Goal: Transaction & Acquisition: Purchase product/service

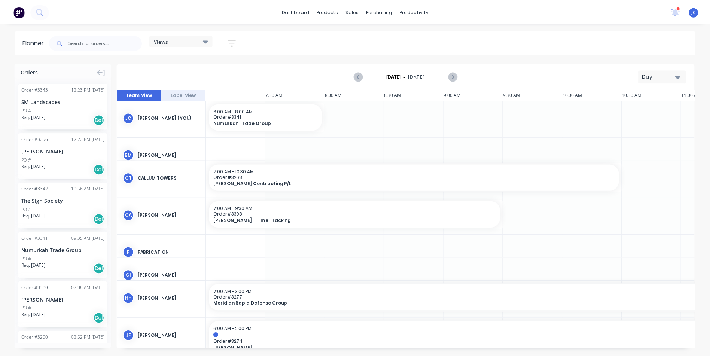
scroll to position [0, 588]
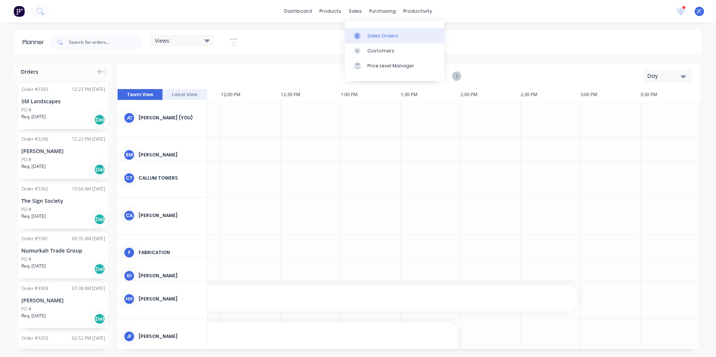
click at [368, 34] on div "Sales Orders" at bounding box center [382, 36] width 31 height 7
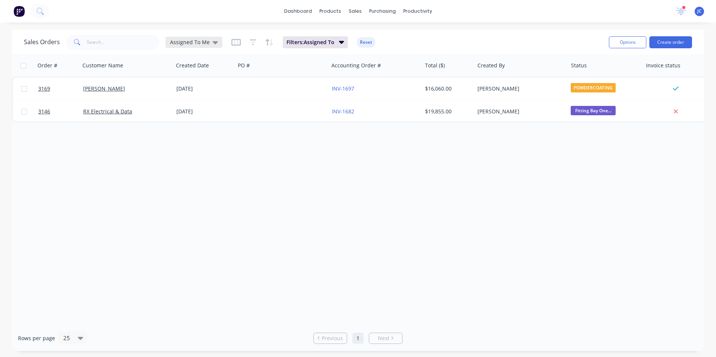
drag, startPoint x: 206, startPoint y: 42, endPoint x: 209, endPoint y: 46, distance: 4.8
click at [206, 42] on span "Assigned To Me" at bounding box center [190, 42] width 40 height 8
click at [230, 101] on div "None edit" at bounding box center [218, 105] width 100 height 15
click at [176, 103] on button "None" at bounding box center [210, 106] width 85 height 9
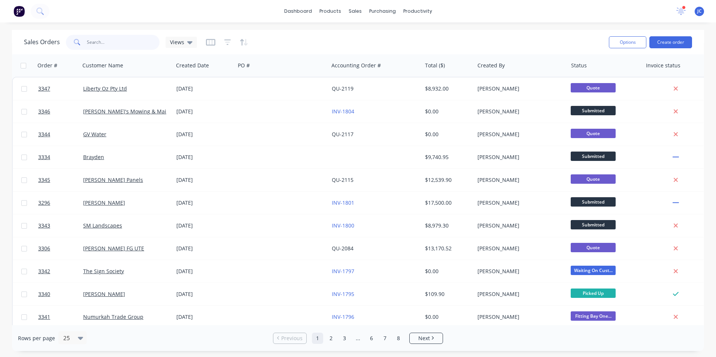
click at [97, 38] on input "text" at bounding box center [123, 42] width 73 height 15
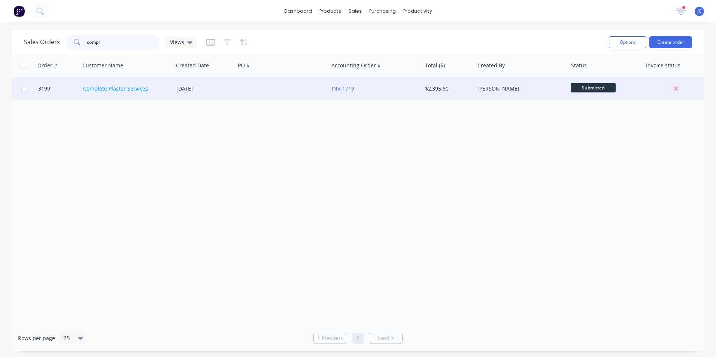
type input "compl"
click at [98, 88] on link "Complete Plaster Services" at bounding box center [115, 88] width 65 height 7
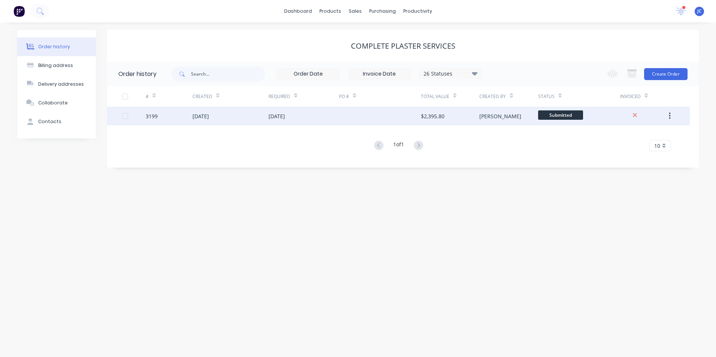
click at [169, 119] on div "3199" at bounding box center [169, 116] width 47 height 19
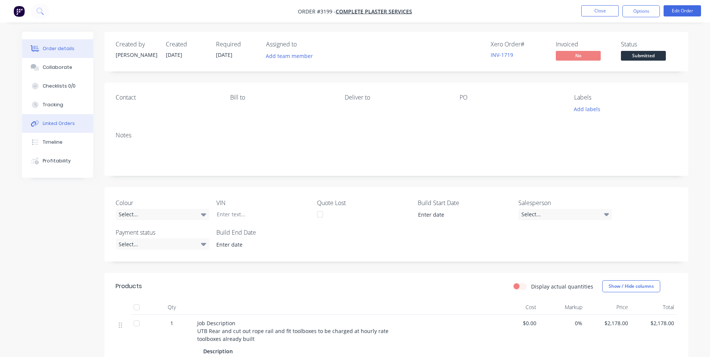
click at [67, 124] on div "Linked Orders" at bounding box center [59, 123] width 32 height 7
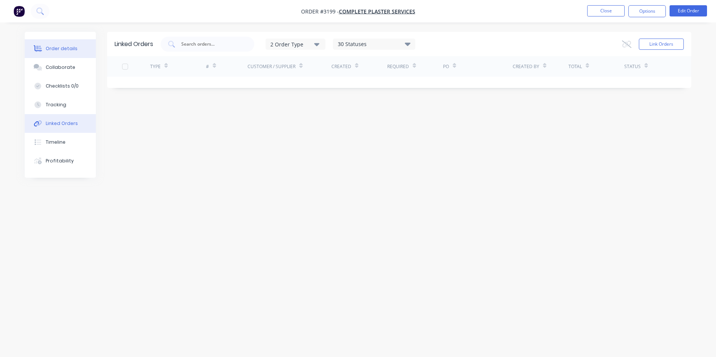
click at [47, 46] on div "Order details" at bounding box center [62, 48] width 32 height 7
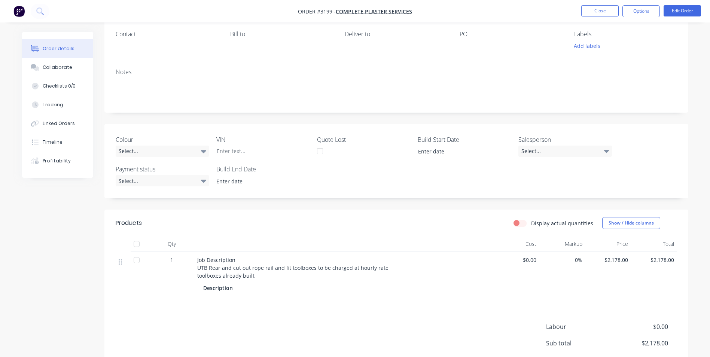
scroll to position [63, 0]
click at [654, 12] on button "Options" at bounding box center [640, 11] width 37 height 12
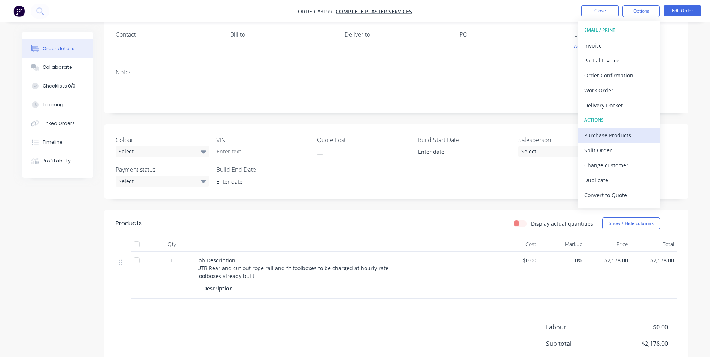
click at [624, 140] on div "Purchase Products" at bounding box center [618, 135] width 69 height 11
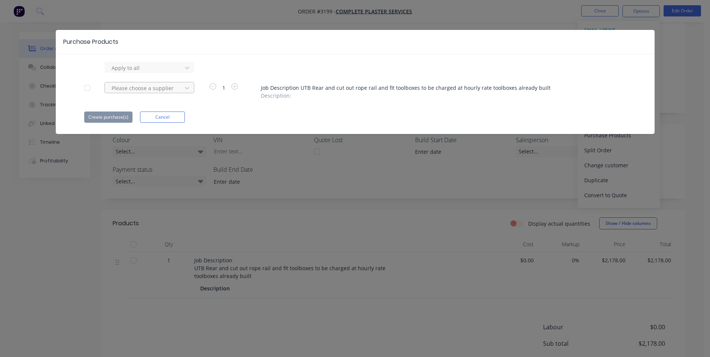
click at [150, 88] on div at bounding box center [144, 87] width 67 height 9
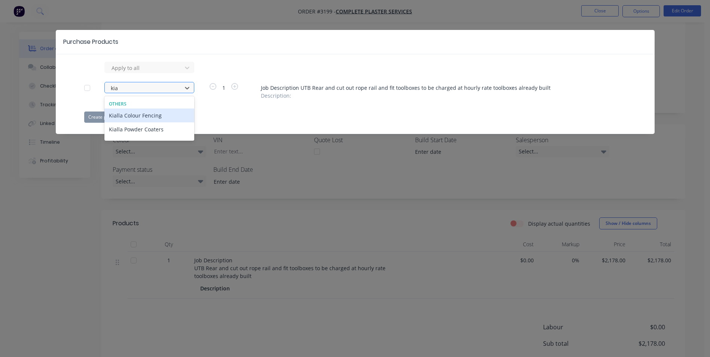
type input "kial"
click at [158, 131] on div "Kialla Powder Coaters" at bounding box center [149, 129] width 90 height 14
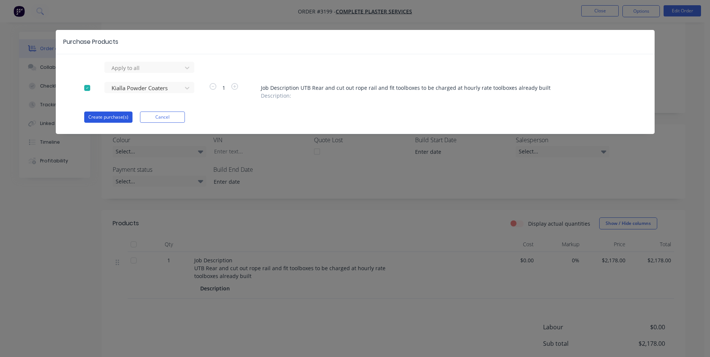
click at [120, 115] on button "Create purchase(s)" at bounding box center [108, 117] width 48 height 11
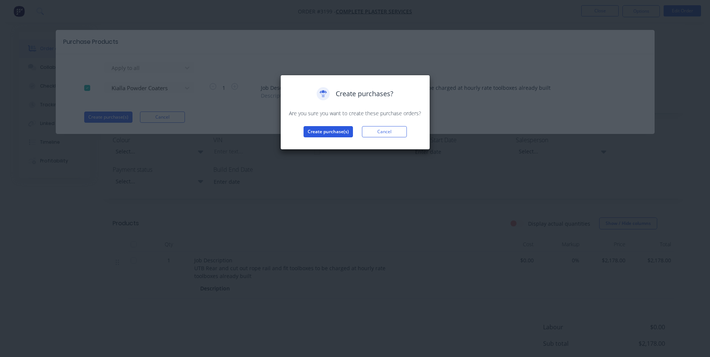
click at [338, 131] on button "Create purchase(s)" at bounding box center [328, 131] width 49 height 11
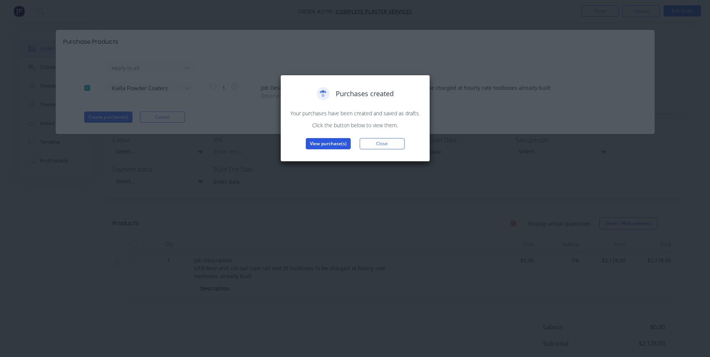
click at [325, 148] on button "View purchase(s)" at bounding box center [328, 143] width 45 height 11
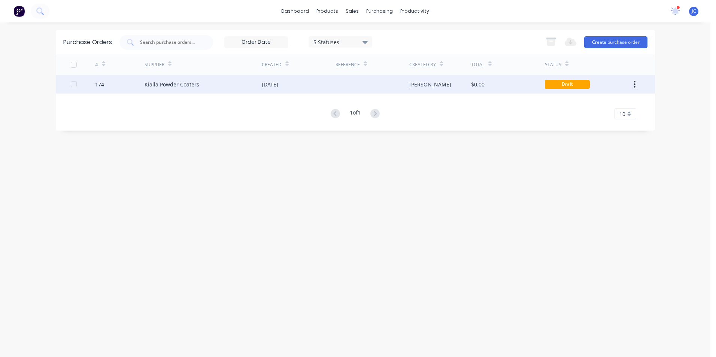
click at [254, 92] on div "Kialla Powder Coaters" at bounding box center [202, 84] width 117 height 19
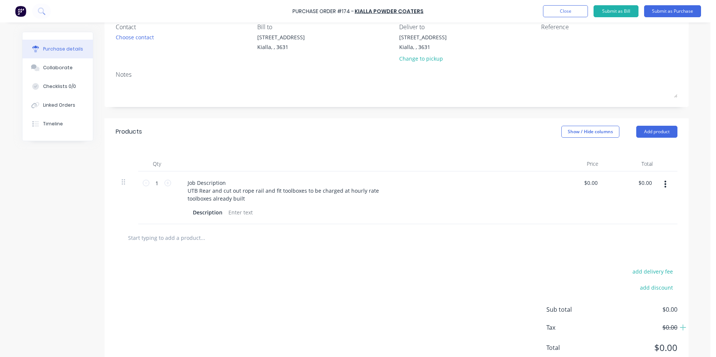
scroll to position [75, 0]
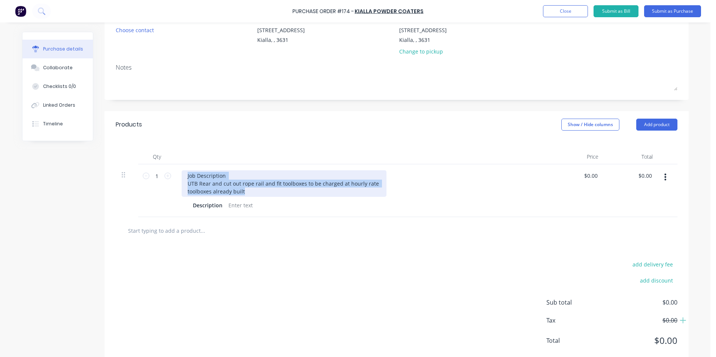
drag, startPoint x: 243, startPoint y: 193, endPoint x: 176, endPoint y: 179, distance: 68.0
click at [176, 179] on div "Job Description UTB Rear and cut out rope rail and fit toolboxes to be charged …" at bounding box center [363, 190] width 374 height 53
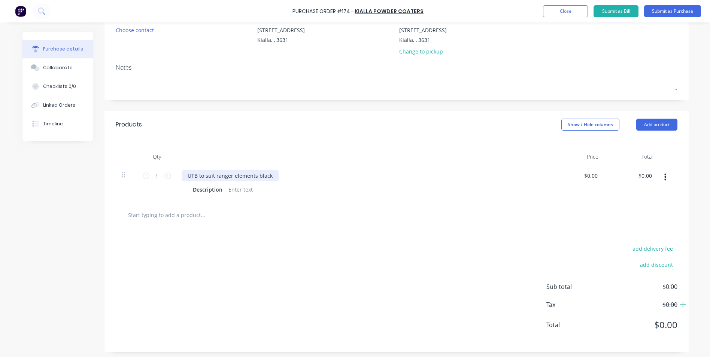
click at [184, 174] on div "UTB to suit ranger elements black" at bounding box center [230, 175] width 97 height 11
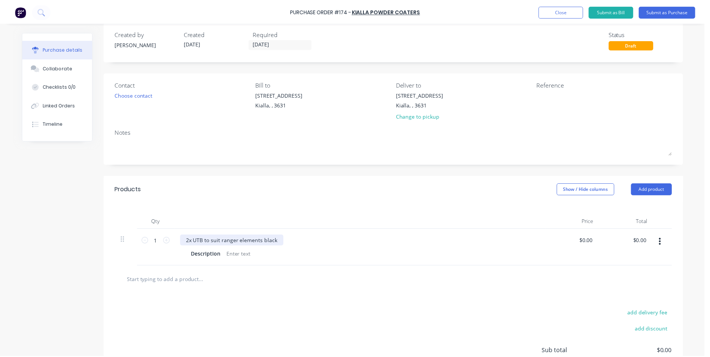
scroll to position [0, 0]
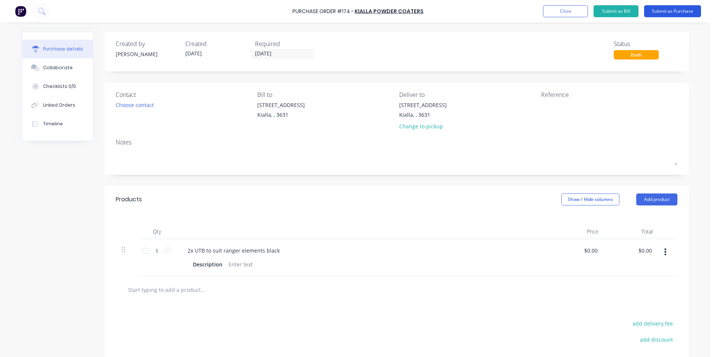
click at [685, 12] on button "Submit as Purchase" at bounding box center [672, 11] width 57 height 12
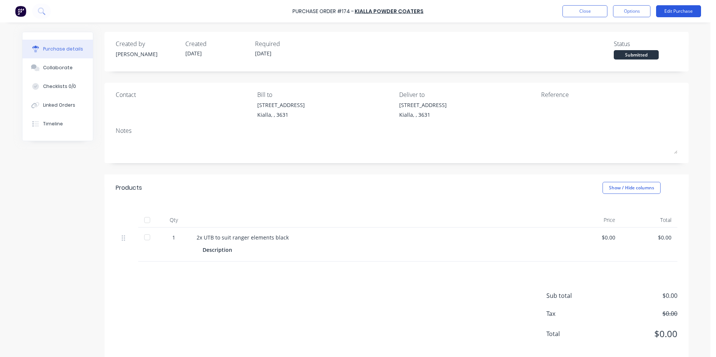
click at [691, 9] on button "Edit Purchase" at bounding box center [678, 11] width 45 height 12
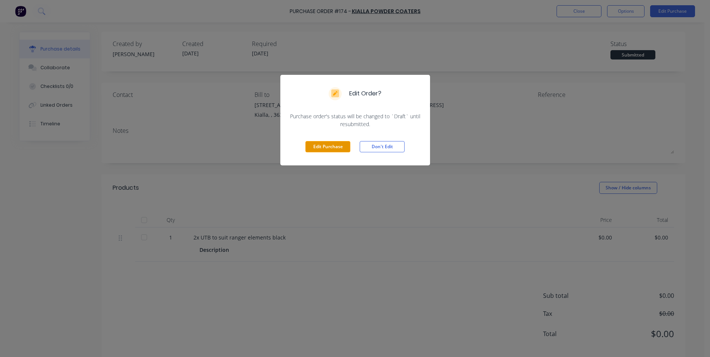
click at [325, 148] on button "Edit Purchase" at bounding box center [327, 146] width 45 height 11
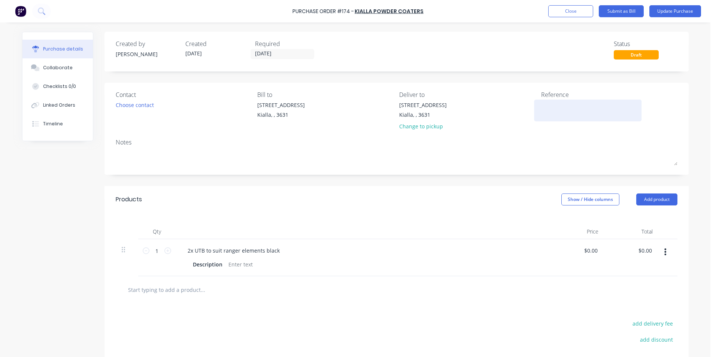
drag, startPoint x: 568, startPoint y: 113, endPoint x: 561, endPoint y: 107, distance: 8.5
click at [564, 109] on textarea at bounding box center [588, 109] width 94 height 17
type textarea "complete plaster"
type textarea "x"
type textarea "complete plaster"
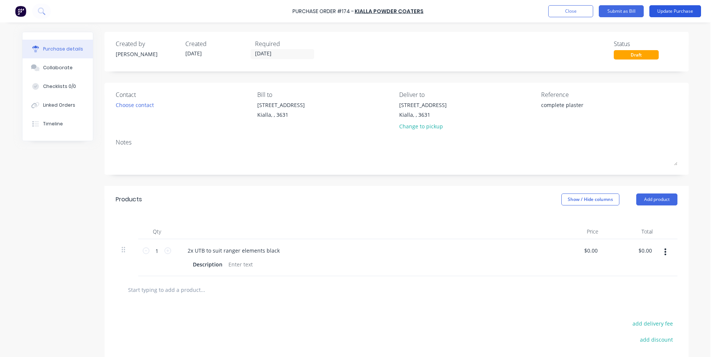
click at [681, 13] on button "Update Purchase" at bounding box center [675, 11] width 52 height 12
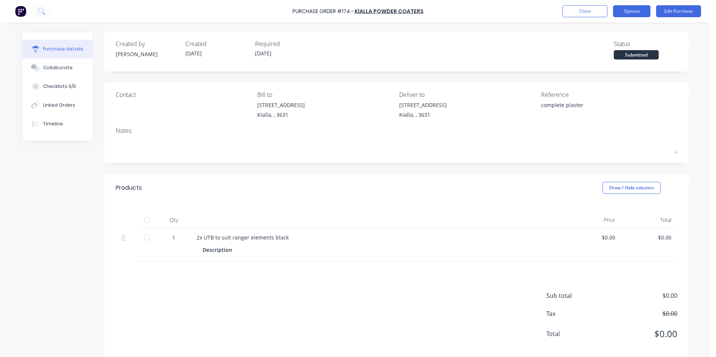
click at [635, 12] on button "Options" at bounding box center [631, 11] width 37 height 12
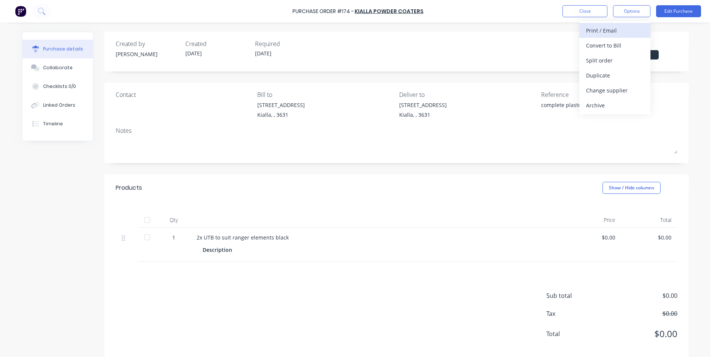
click at [612, 33] on div "Print / Email" at bounding box center [615, 30] width 58 height 11
click at [619, 61] on div "Without pricing" at bounding box center [615, 60] width 58 height 11
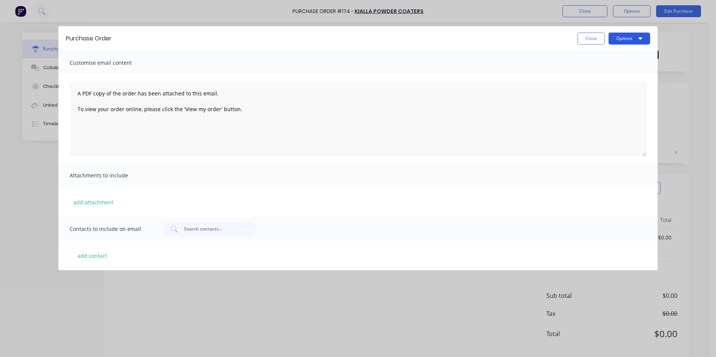
click at [621, 42] on button "Options" at bounding box center [629, 39] width 42 height 12
click at [615, 63] on div "Print" at bounding box center [614, 57] width 58 height 11
click at [592, 36] on button "Close" at bounding box center [590, 39] width 27 height 12
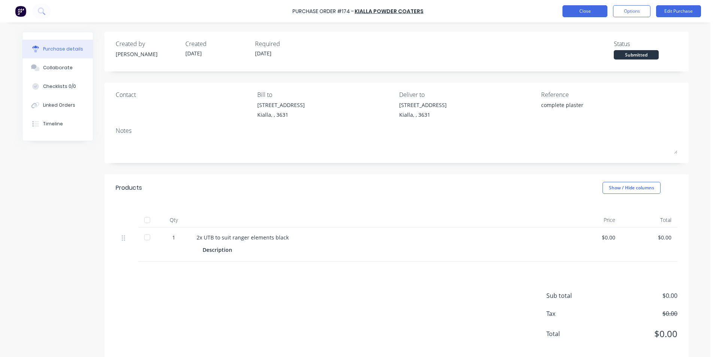
click at [591, 14] on button "Close" at bounding box center [584, 11] width 45 height 12
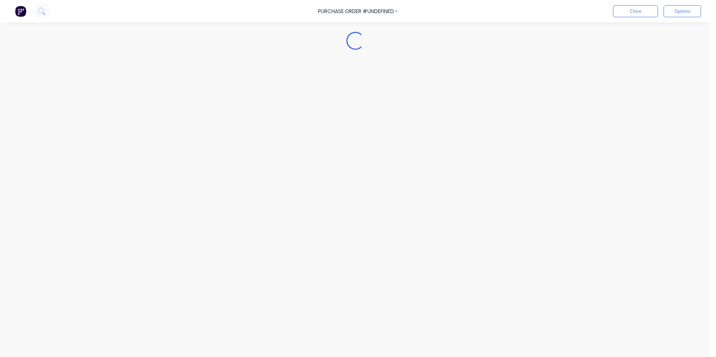
type textarea "x"
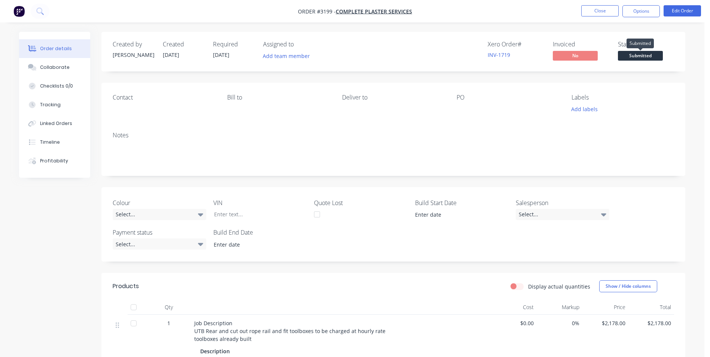
click at [639, 55] on span "Submitted" at bounding box center [640, 55] width 45 height 9
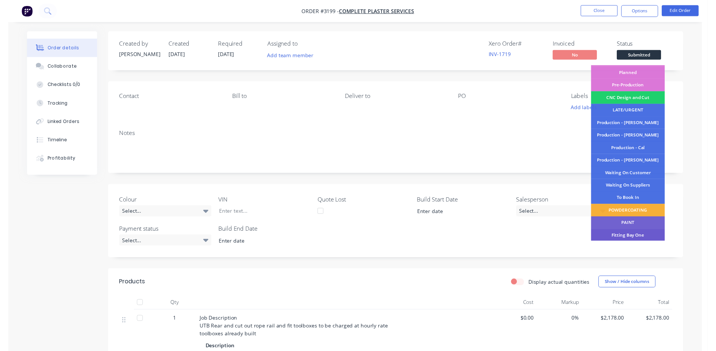
scroll to position [75, 0]
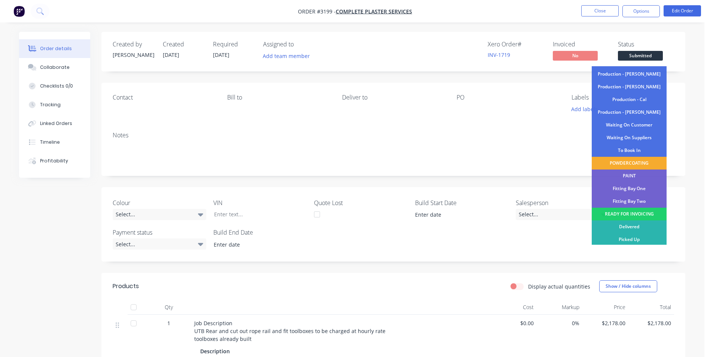
click at [632, 160] on div "POWDERCOATING" at bounding box center [629, 163] width 75 height 13
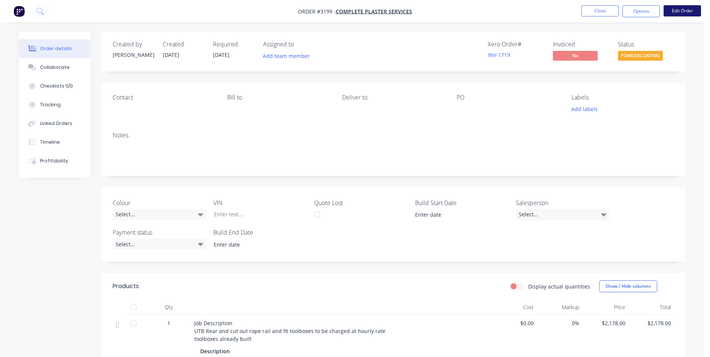
click at [686, 10] on button "Edit Order" at bounding box center [682, 10] width 37 height 11
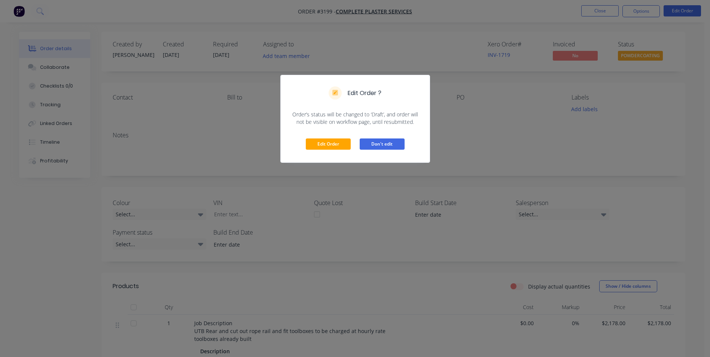
click at [384, 144] on button "Don't edit" at bounding box center [382, 143] width 45 height 11
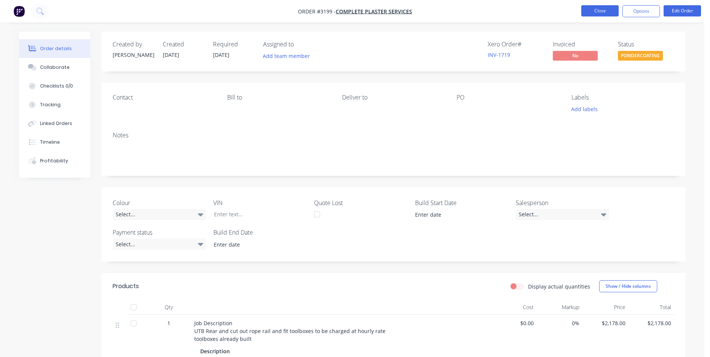
click at [608, 9] on button "Close" at bounding box center [599, 10] width 37 height 11
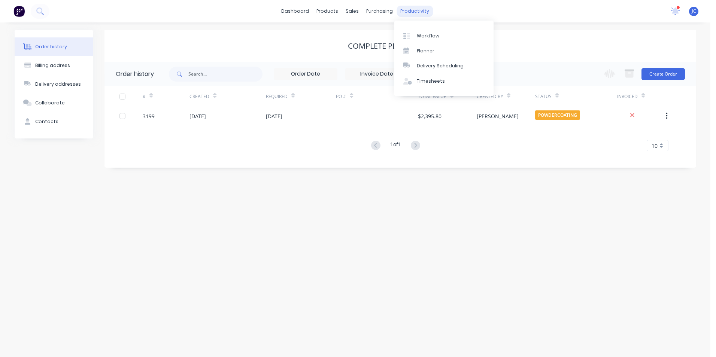
click at [407, 9] on div "productivity" at bounding box center [414, 11] width 36 height 11
click at [419, 36] on div "Workflow" at bounding box center [428, 36] width 22 height 7
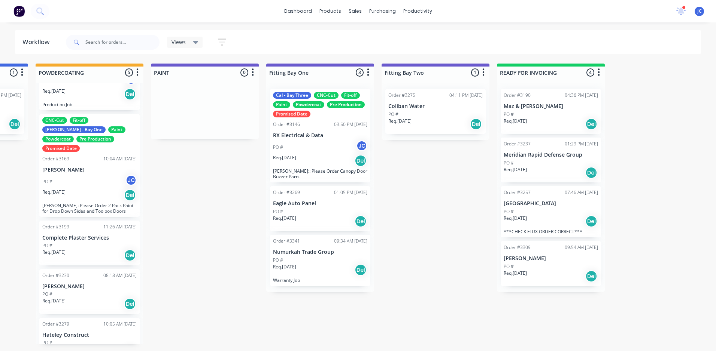
scroll to position [0, 1604]
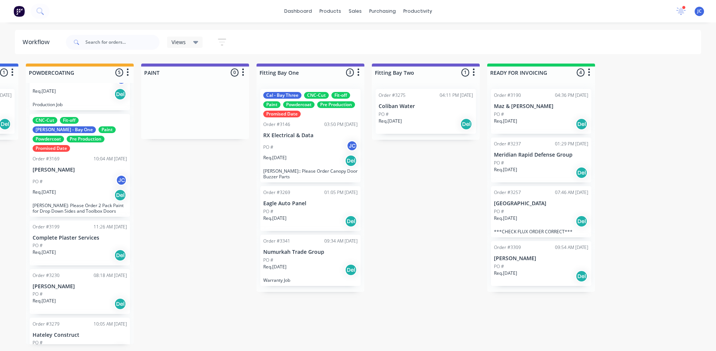
click at [331, 278] on p "Warranty Job" at bounding box center [310, 281] width 94 height 6
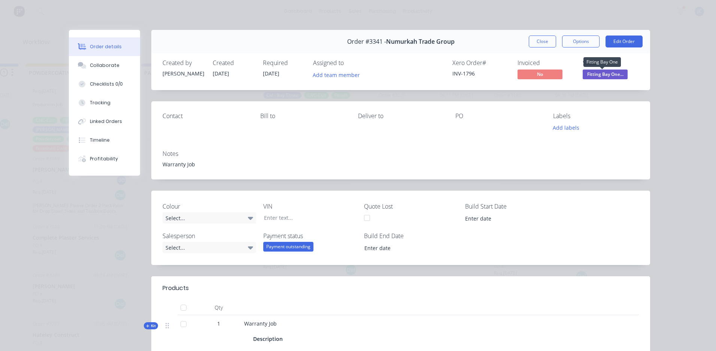
click at [612, 73] on span "Fitting Bay One..." at bounding box center [604, 74] width 45 height 9
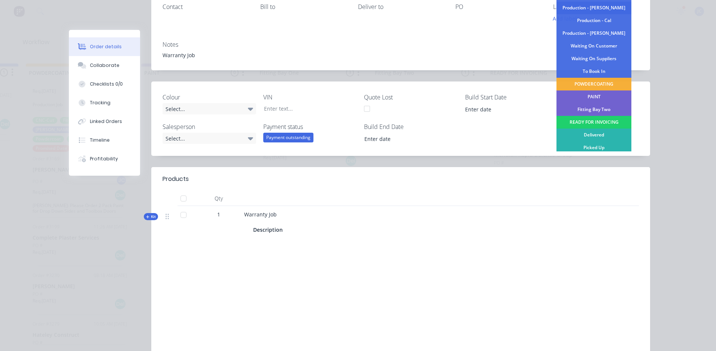
scroll to position [112, 0]
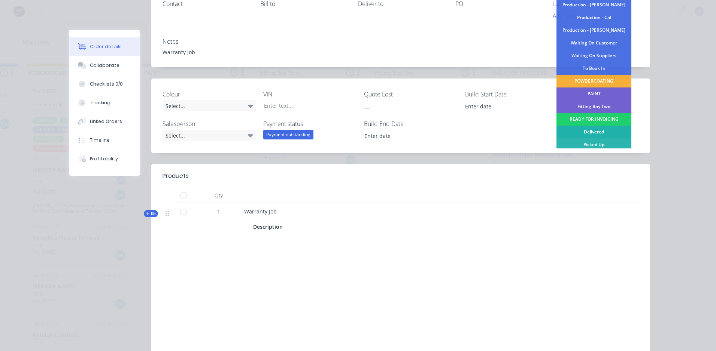
click at [596, 134] on div "Delivered" at bounding box center [593, 132] width 75 height 13
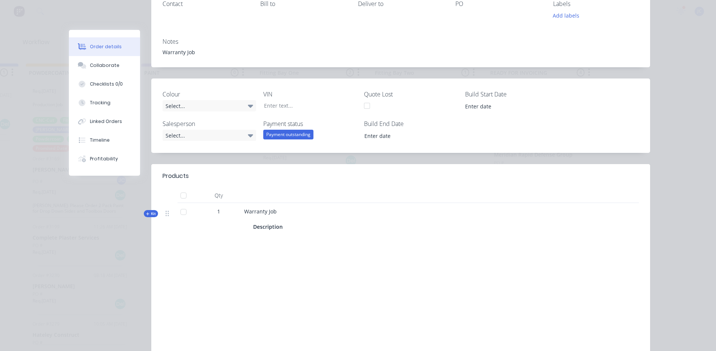
scroll to position [0, 0]
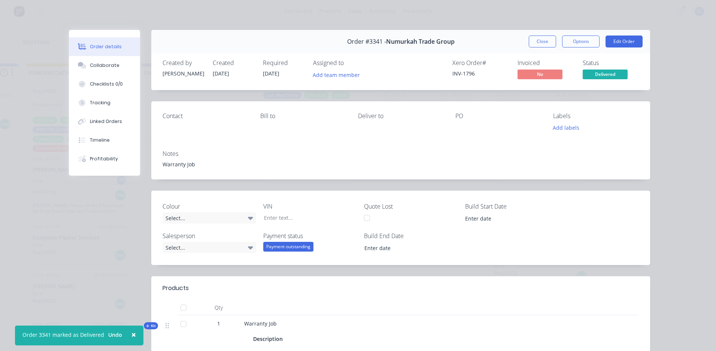
click at [538, 48] on div "Order #3341 - Numurkah Trade Group Close Options Edit Order" at bounding box center [400, 42] width 499 height 24
click at [538, 42] on button "Close" at bounding box center [542, 42] width 27 height 12
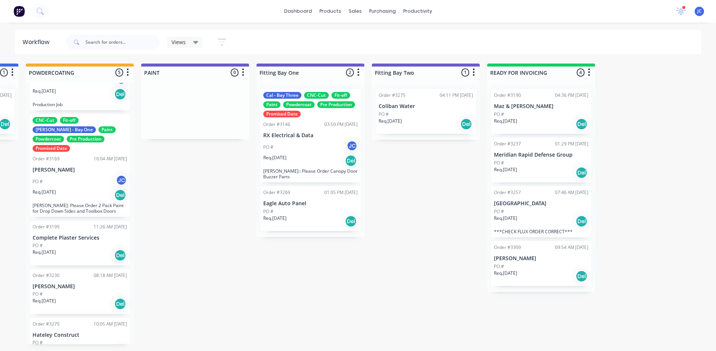
drag, startPoint x: 549, startPoint y: 347, endPoint x: 528, endPoint y: 348, distance: 21.0
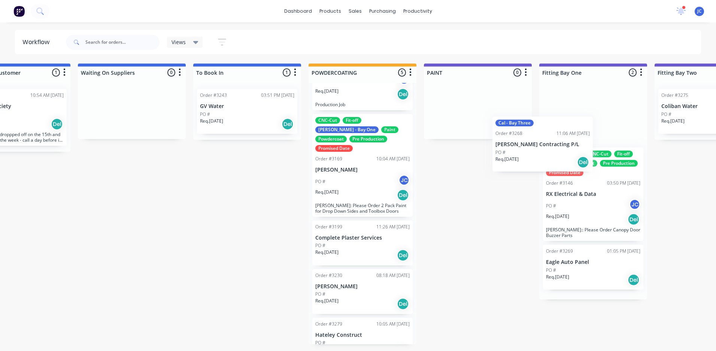
scroll to position [0, 1322]
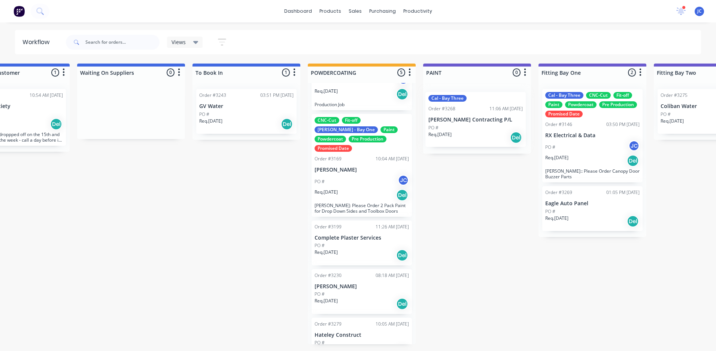
drag, startPoint x: 224, startPoint y: 130, endPoint x: 504, endPoint y: 133, distance: 280.4
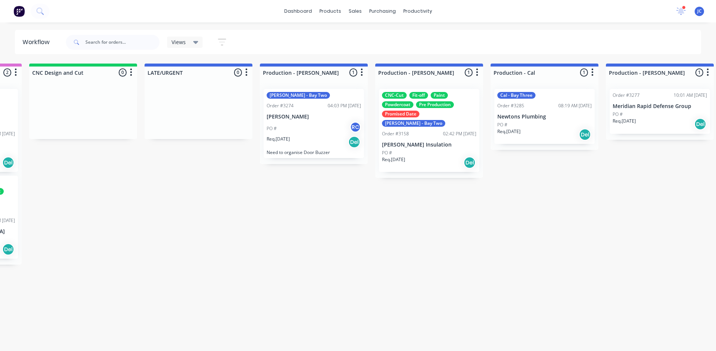
scroll to position [0, 588]
